Goal: Information Seeking & Learning: Check status

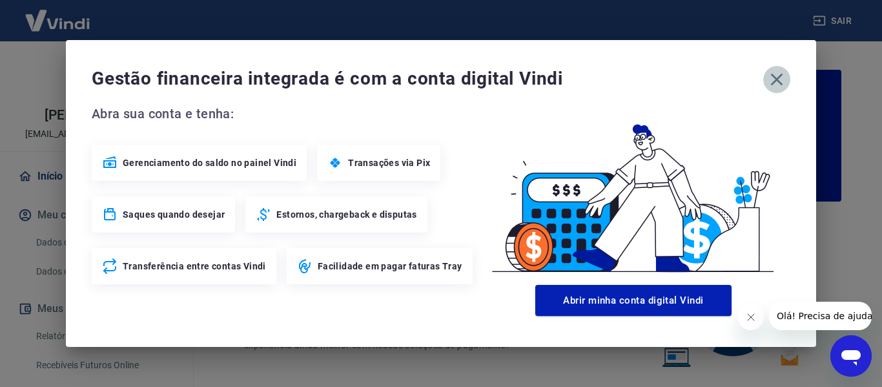
click at [771, 76] on icon "button" at bounding box center [776, 79] width 21 height 21
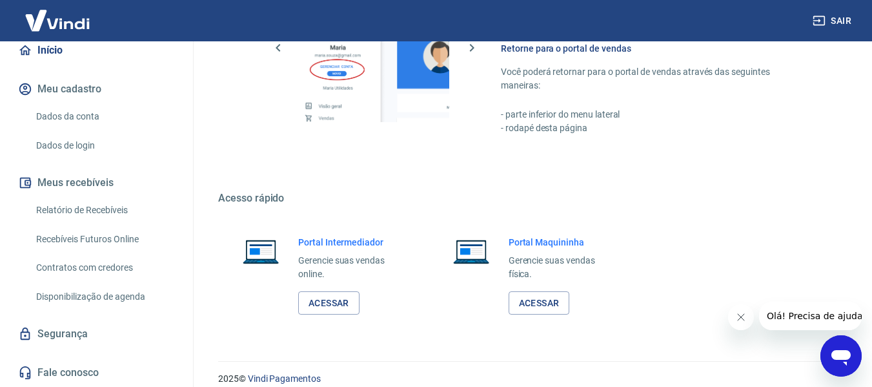
scroll to position [806, 0]
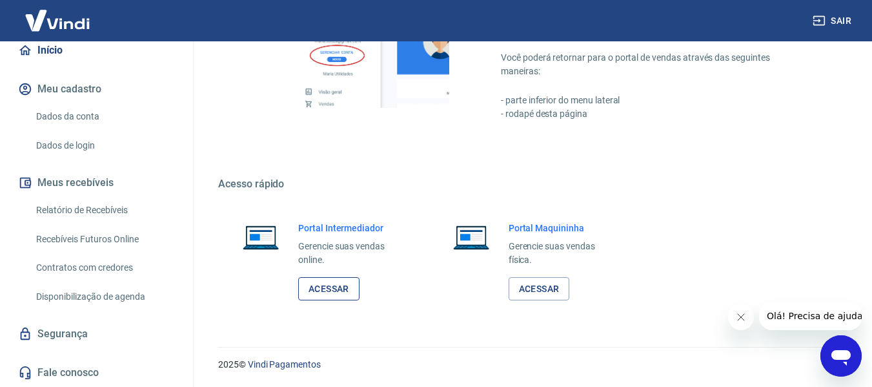
click at [332, 290] on link "Acessar" at bounding box center [328, 289] width 61 height 24
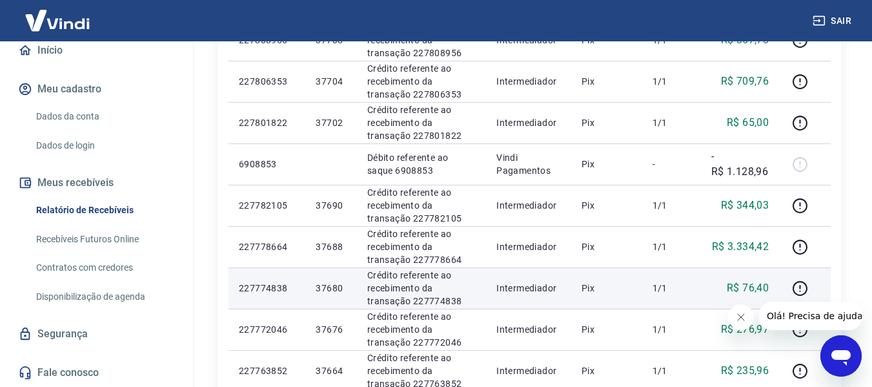
scroll to position [1010, 0]
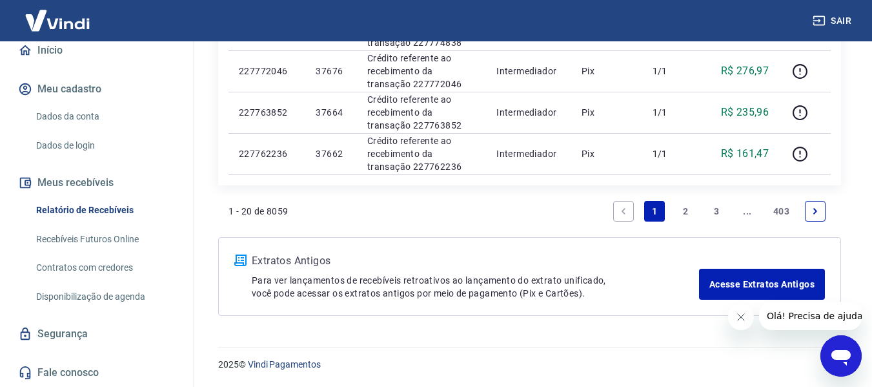
click at [693, 213] on link "2" at bounding box center [685, 211] width 21 height 21
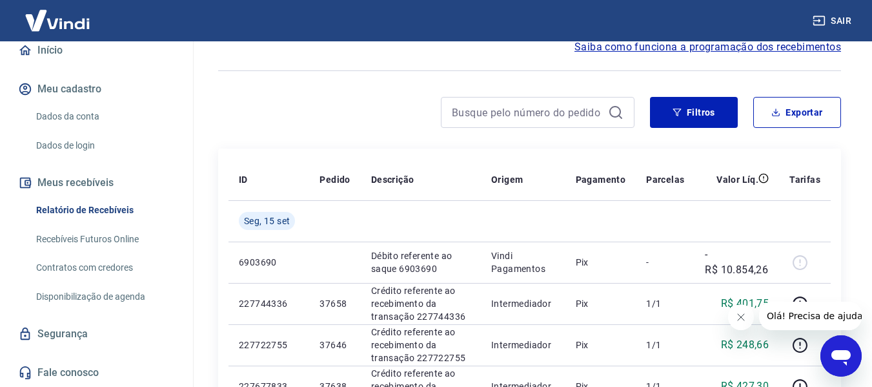
scroll to position [194, 0]
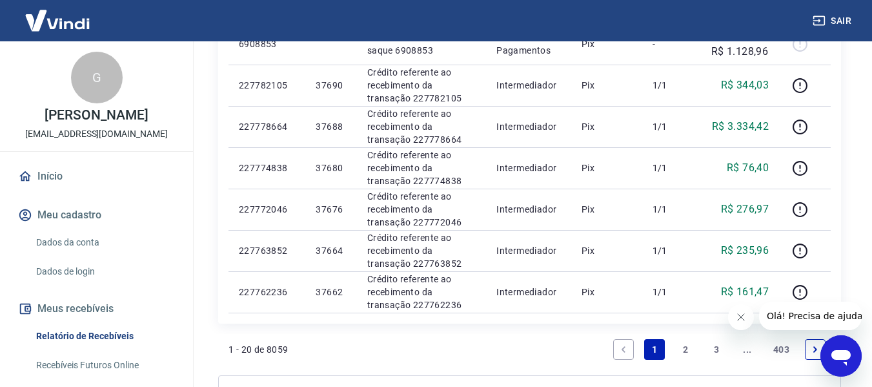
scroll to position [968, 0]
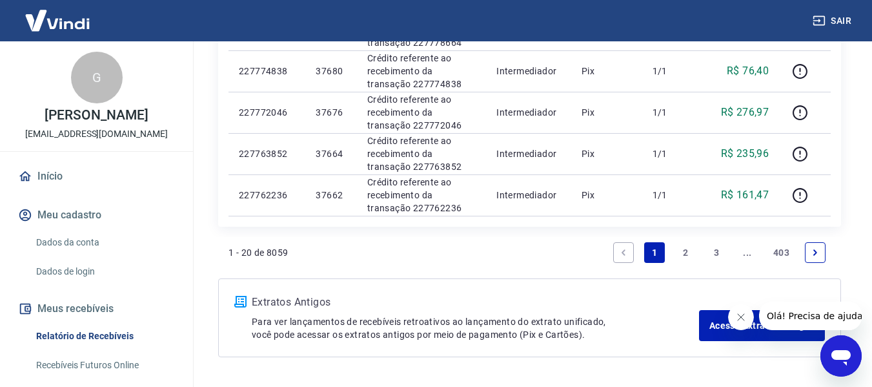
click at [686, 254] on link "2" at bounding box center [685, 252] width 21 height 21
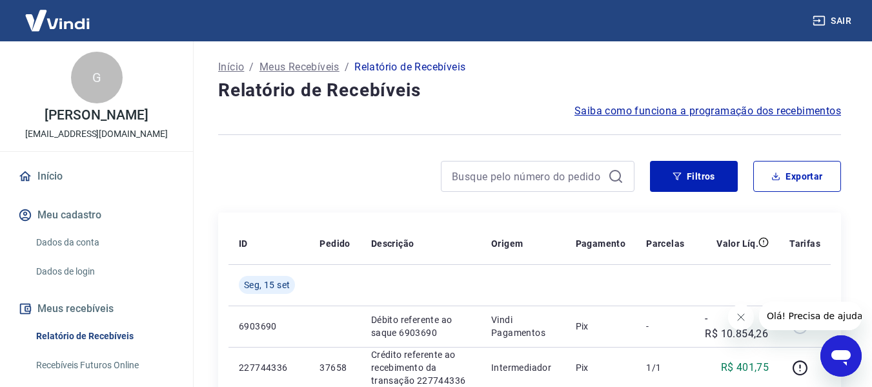
click at [238, 66] on p "Início" at bounding box center [231, 66] width 26 height 15
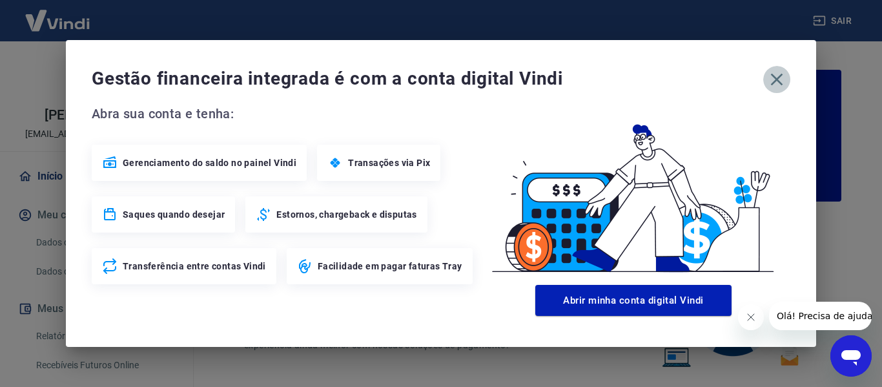
click at [770, 87] on icon "button" at bounding box center [776, 79] width 21 height 21
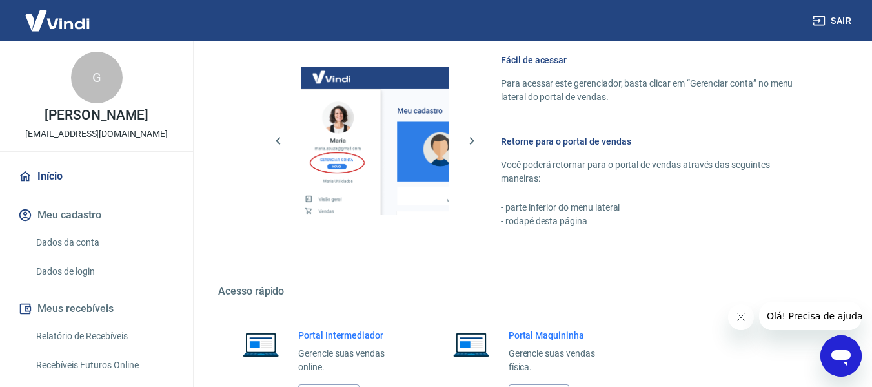
scroll to position [806, 0]
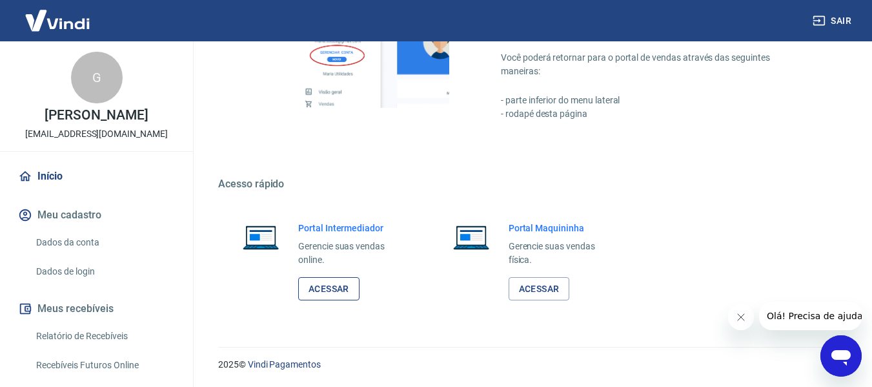
click at [340, 283] on link "Acessar" at bounding box center [328, 289] width 61 height 24
click at [347, 283] on link "Acessar" at bounding box center [328, 289] width 61 height 24
